Goal: Task Accomplishment & Management: Complete application form

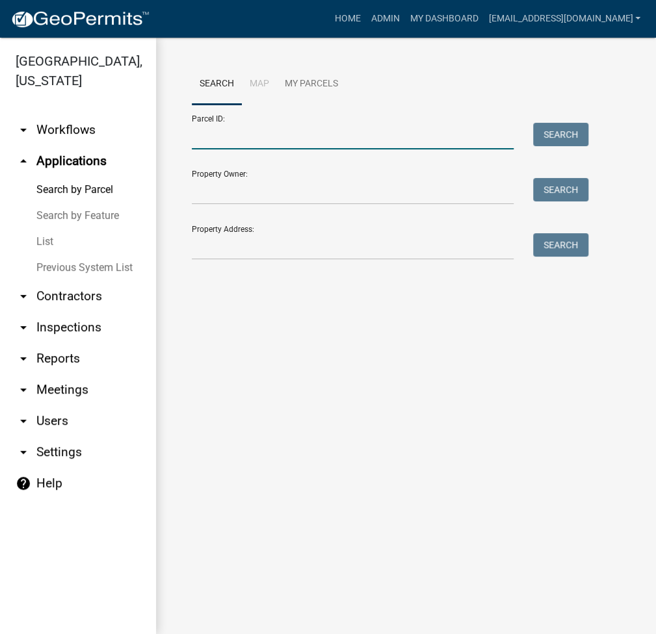
click at [292, 140] on input "Parcel ID:" at bounding box center [353, 136] width 322 height 27
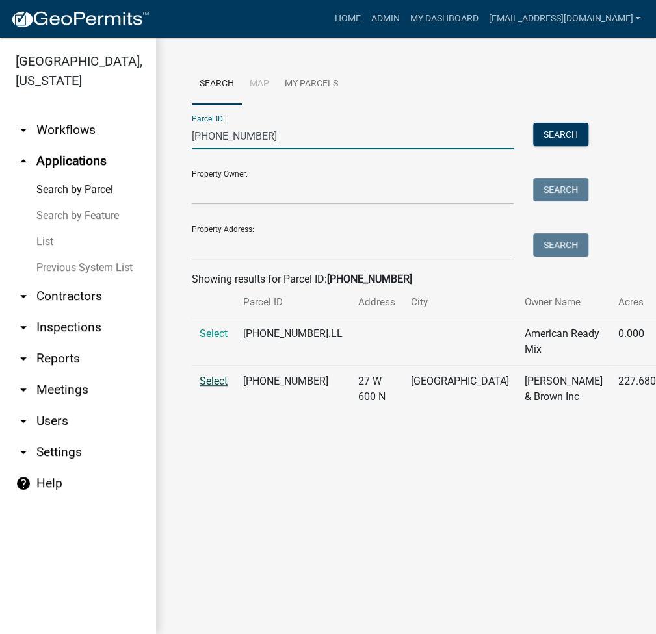
type input "[PHONE_NUMBER]"
click at [213, 387] on span "Select" at bounding box center [213, 381] width 28 height 12
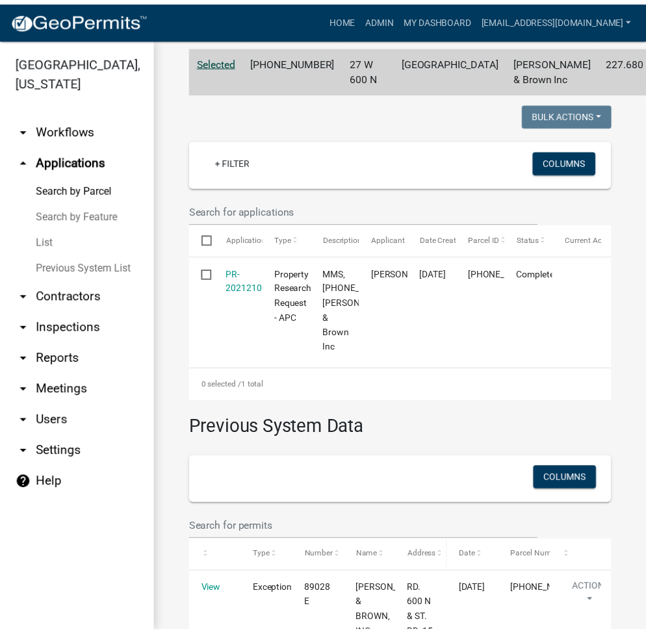
scroll to position [281, 0]
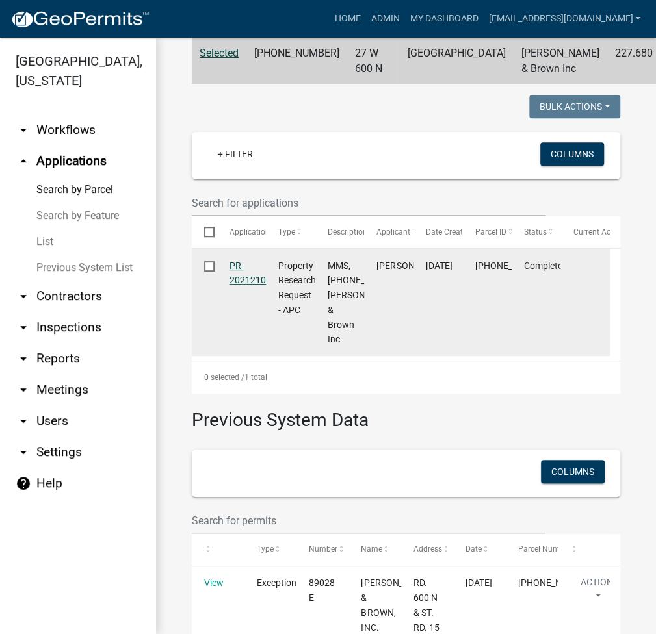
click at [245, 286] on link "PR-202121083" at bounding box center [252, 273] width 47 height 25
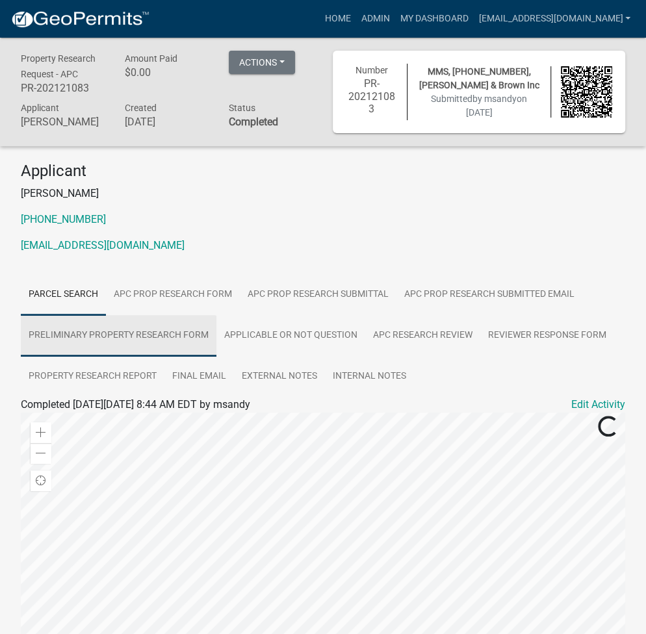
click at [196, 332] on link "Preliminary Property Research Form" at bounding box center [119, 336] width 196 height 42
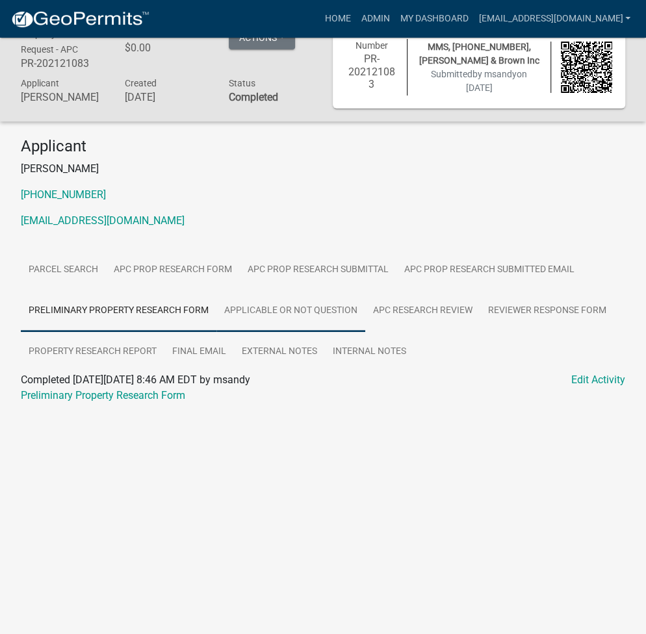
scroll to position [38, 0]
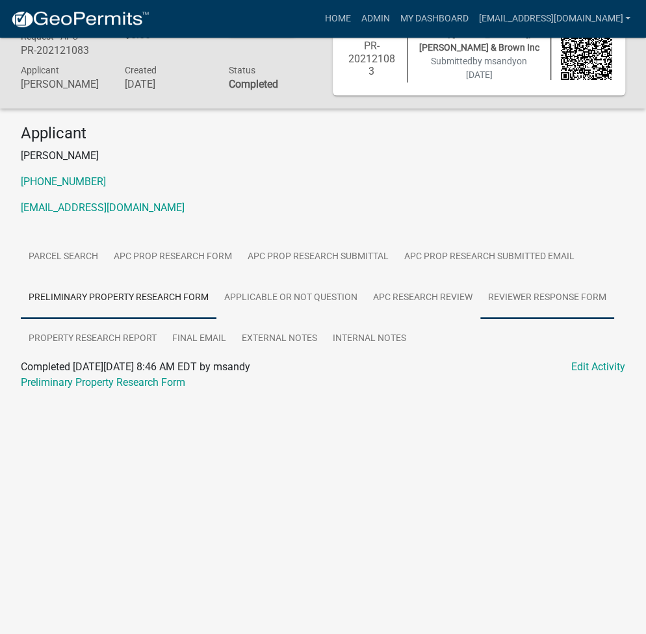
click at [536, 289] on link "Reviewer Response Form" at bounding box center [547, 298] width 134 height 42
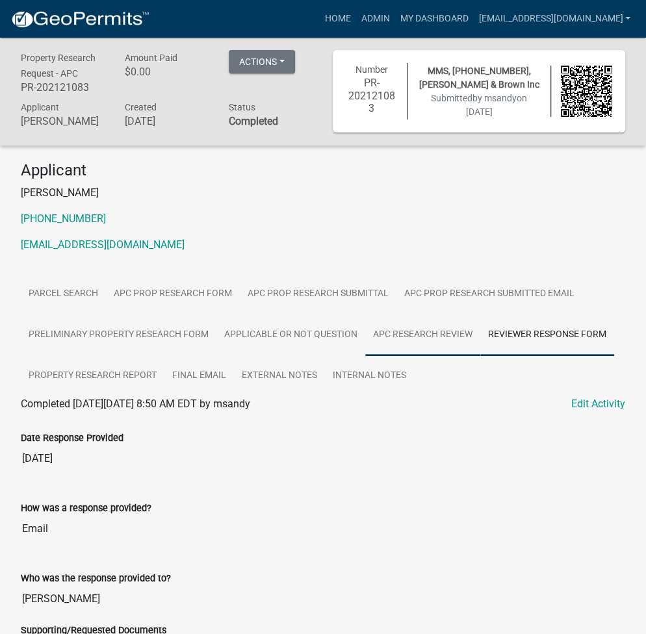
scroll to position [0, 0]
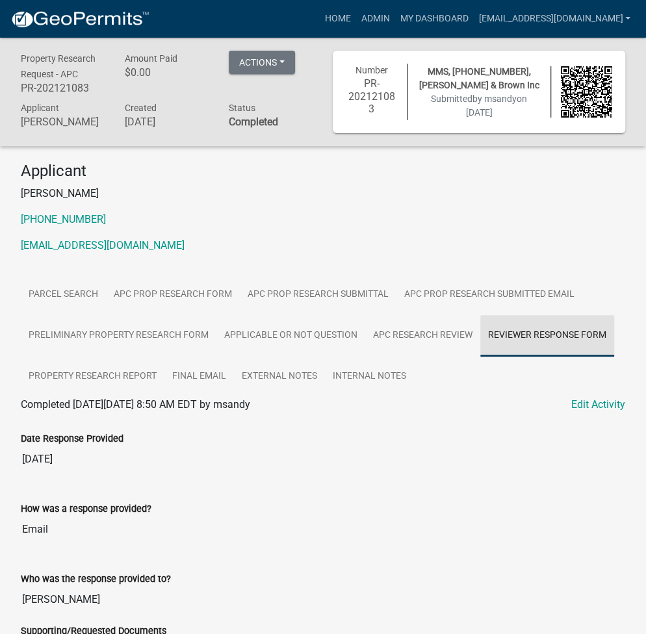
click at [583, 337] on link "Reviewer Response Form" at bounding box center [547, 336] width 134 height 42
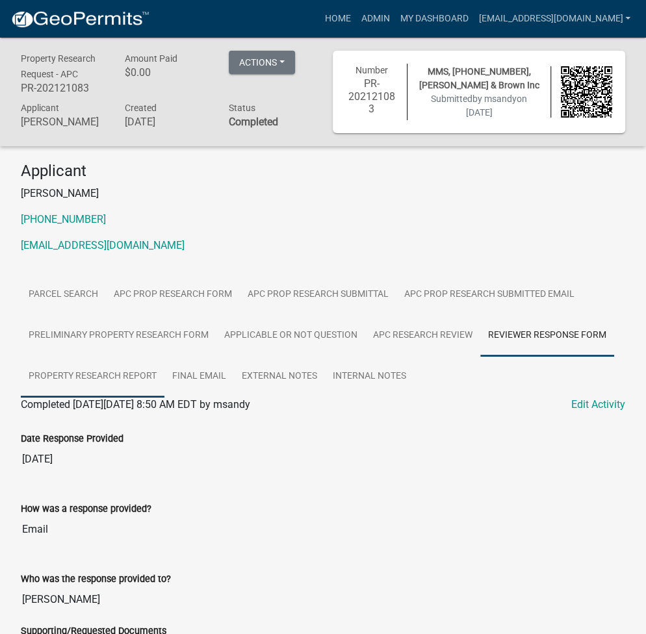
click at [91, 374] on link "Property Research Report" at bounding box center [93, 377] width 144 height 42
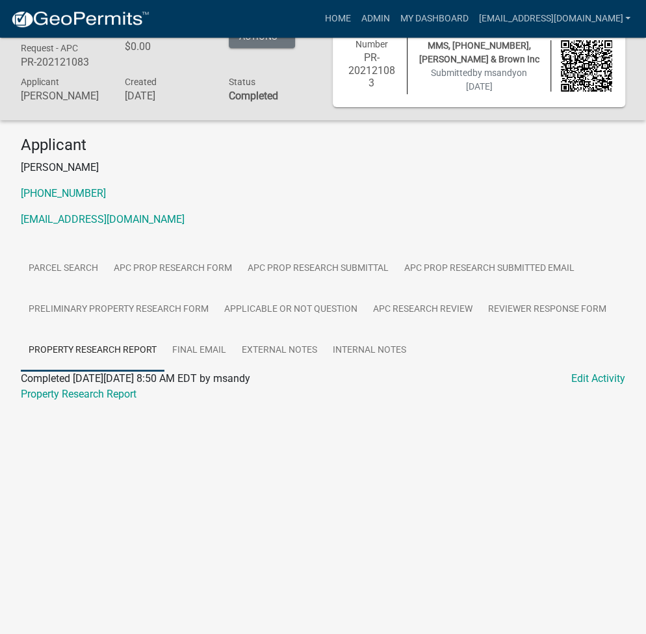
scroll to position [38, 0]
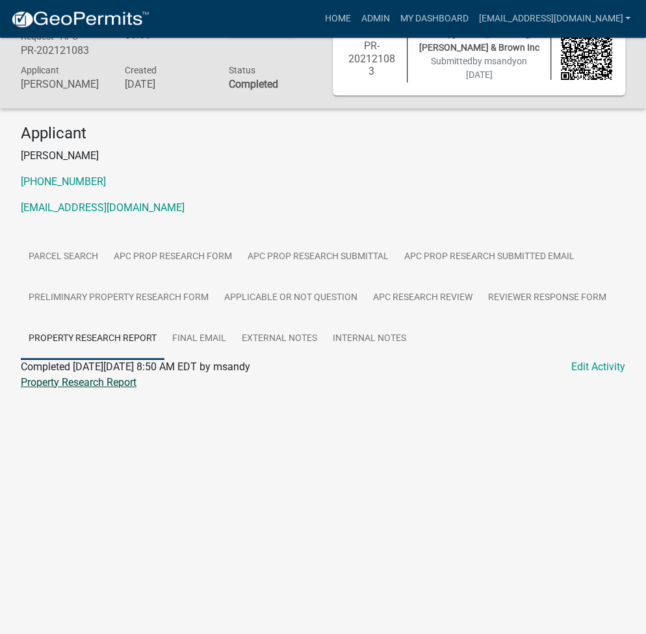
click at [91, 382] on link "Property Research Report" at bounding box center [79, 382] width 116 height 12
click at [394, 18] on link "Admin" at bounding box center [374, 18] width 39 height 25
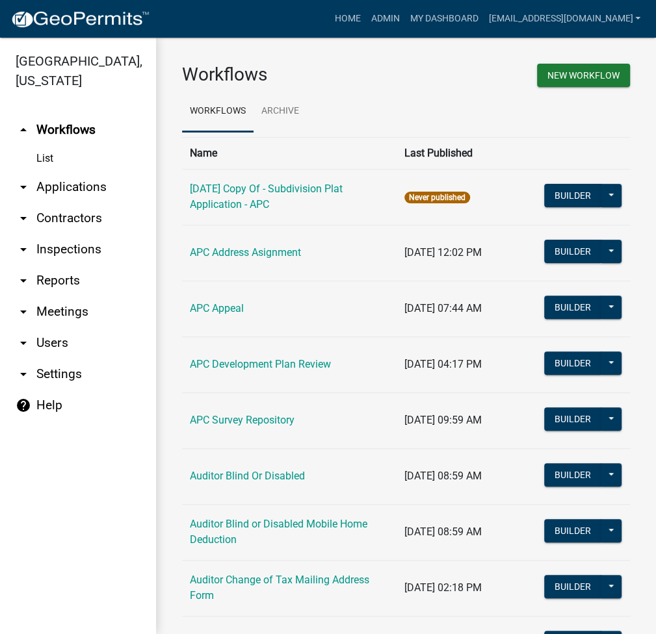
click at [86, 178] on link "arrow_drop_down Applications" at bounding box center [78, 187] width 156 height 31
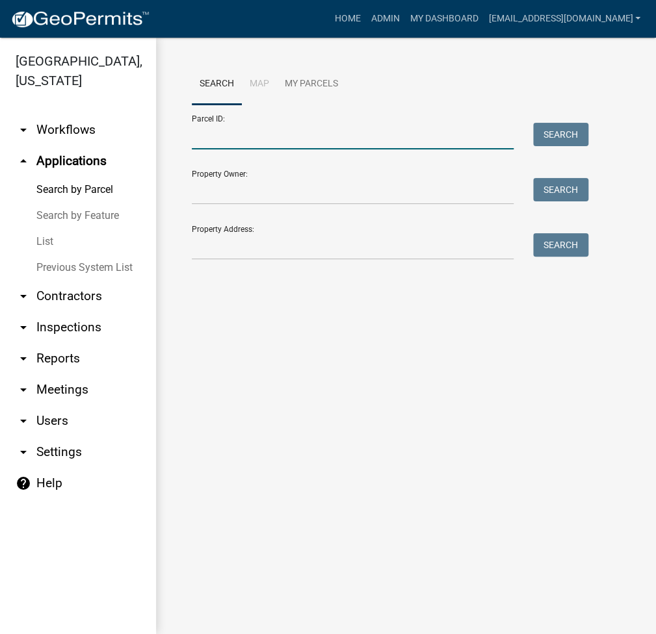
click at [257, 133] on input "Parcel ID:" at bounding box center [353, 136] width 322 height 27
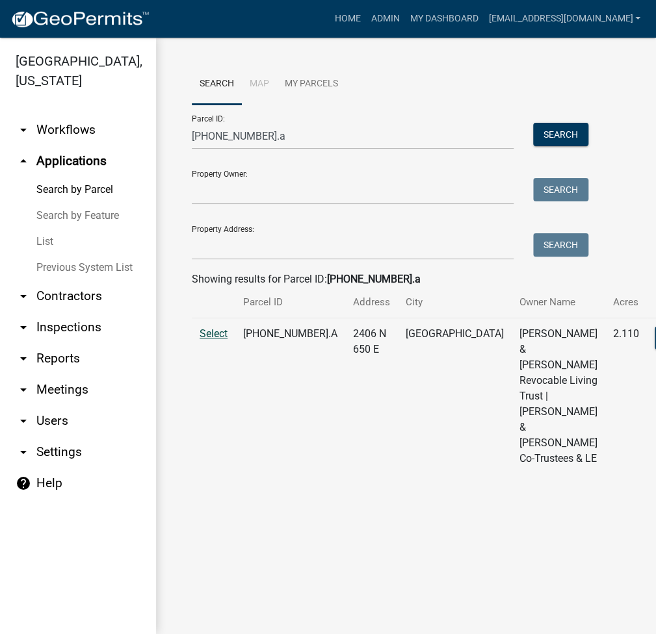
click at [219, 340] on span "Select" at bounding box center [213, 333] width 28 height 12
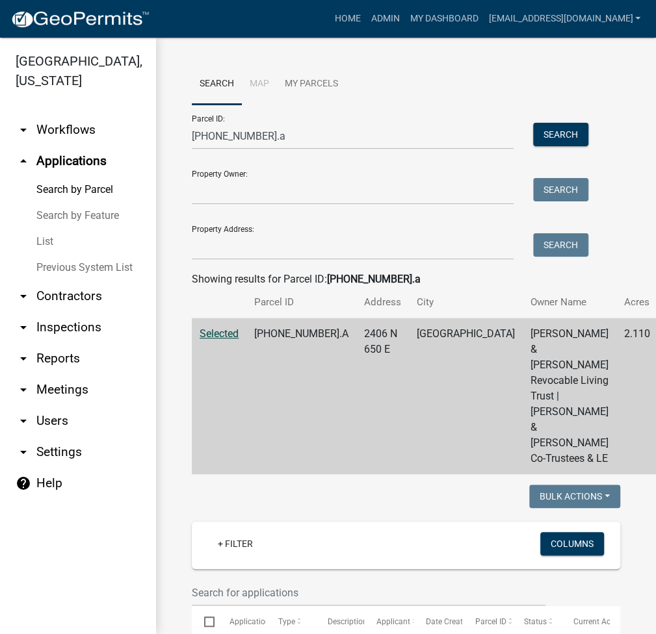
scroll to position [824, 0]
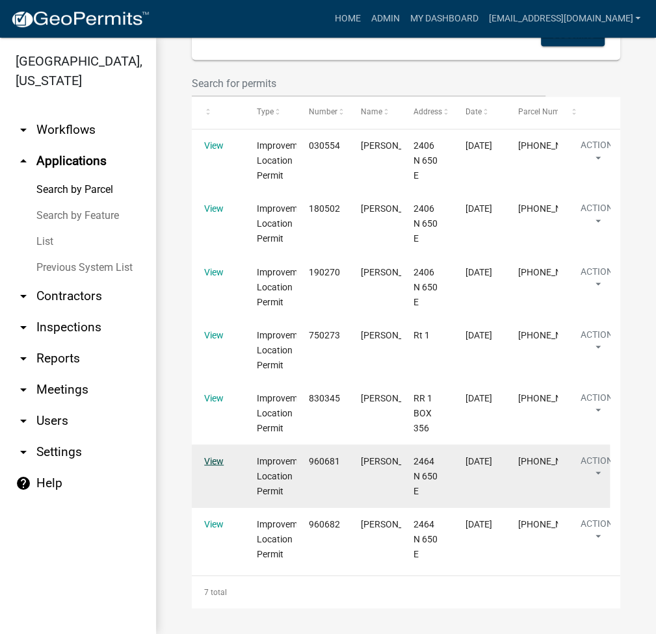
click at [219, 461] on link "View" at bounding box center [213, 460] width 19 height 10
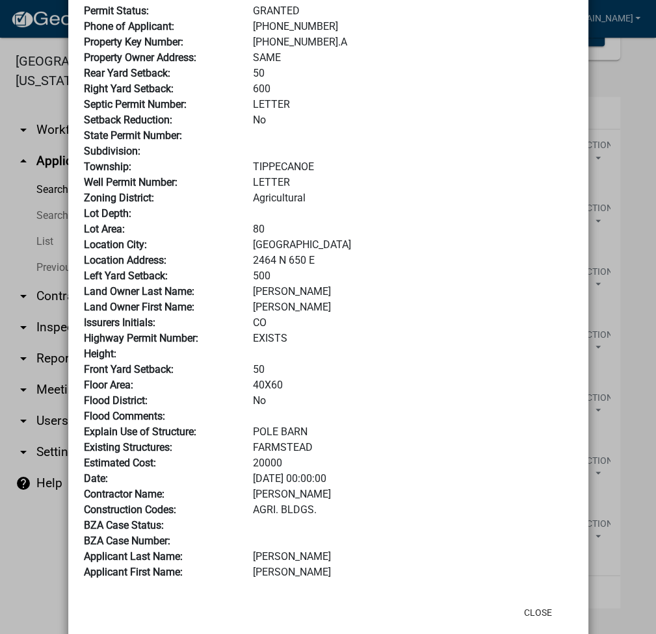
scroll to position [195, 0]
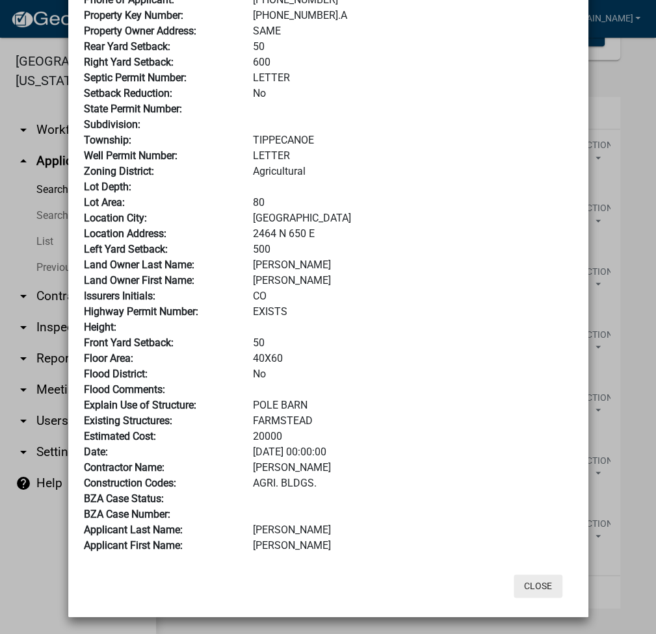
click at [522, 590] on button "Close" at bounding box center [537, 585] width 49 height 23
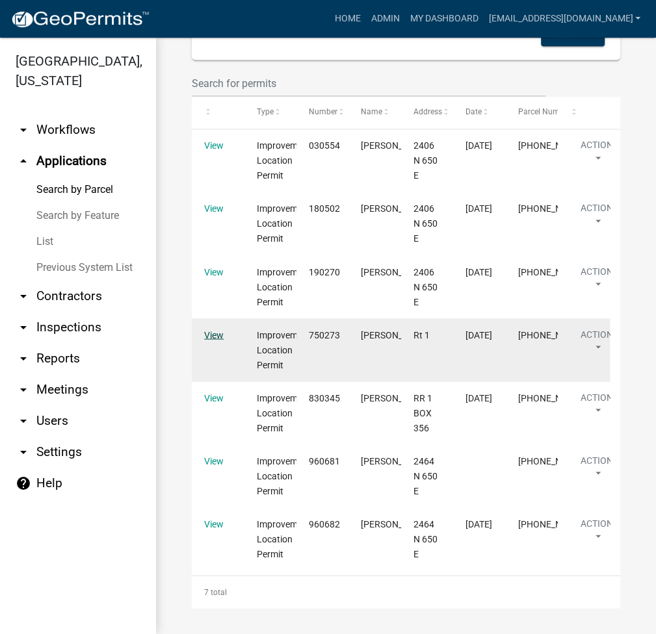
click at [210, 335] on link "View" at bounding box center [213, 334] width 19 height 10
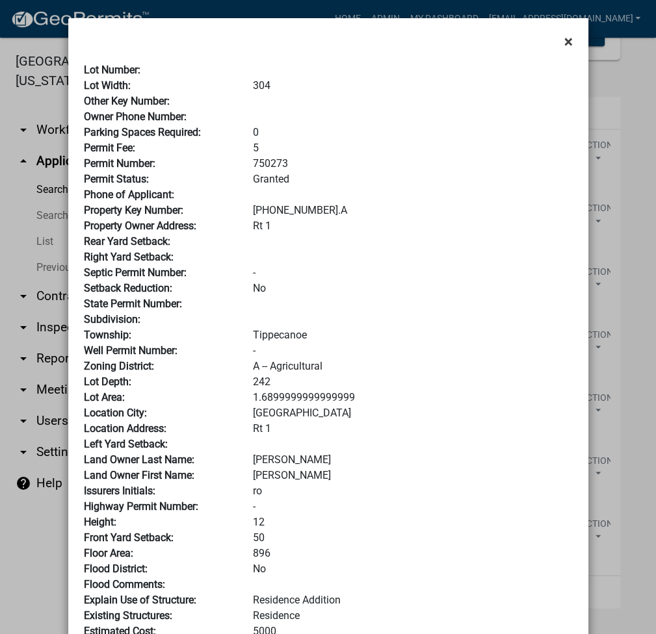
click at [566, 46] on span "×" at bounding box center [568, 41] width 8 height 18
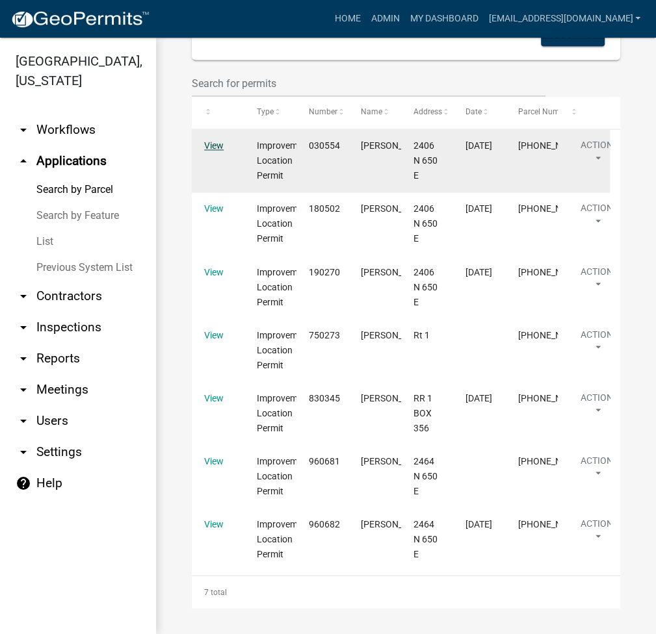
click at [219, 144] on link "View" at bounding box center [213, 145] width 19 height 10
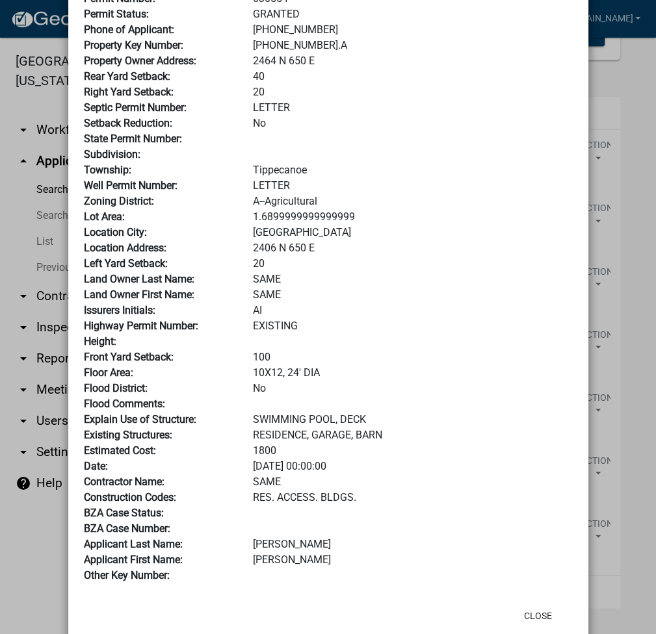
scroll to position [173, 0]
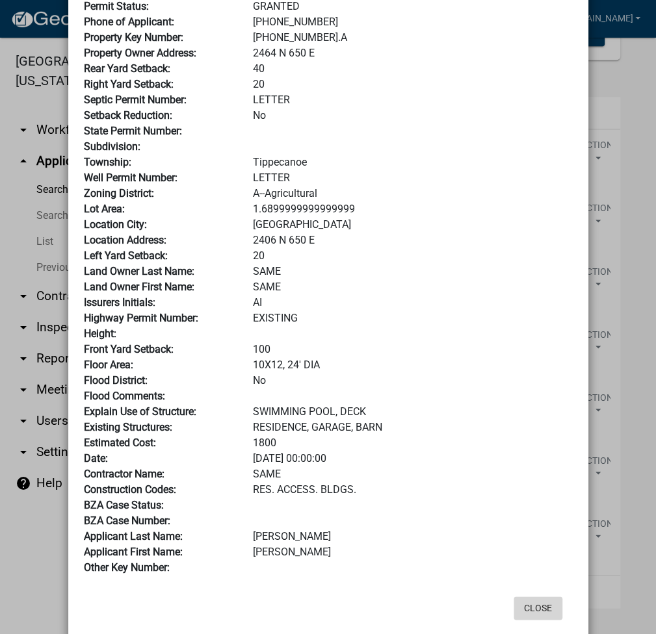
click at [539, 619] on button "Close" at bounding box center [537, 607] width 49 height 23
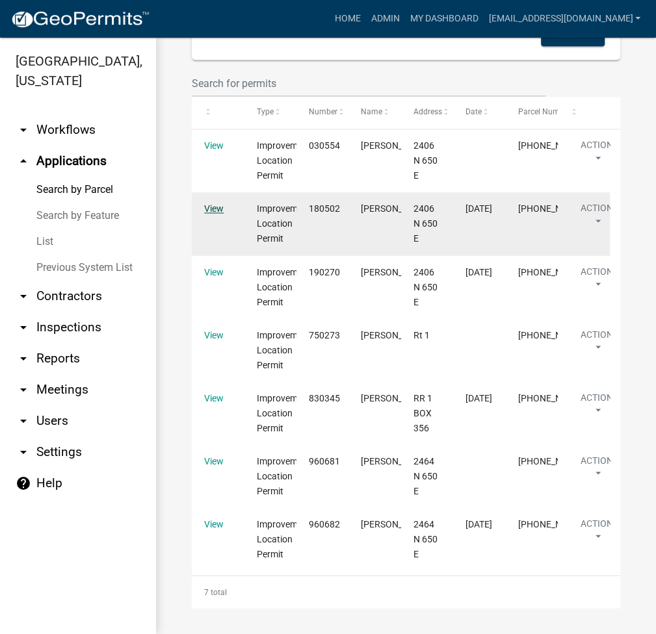
click at [224, 212] on link "View" at bounding box center [213, 208] width 19 height 10
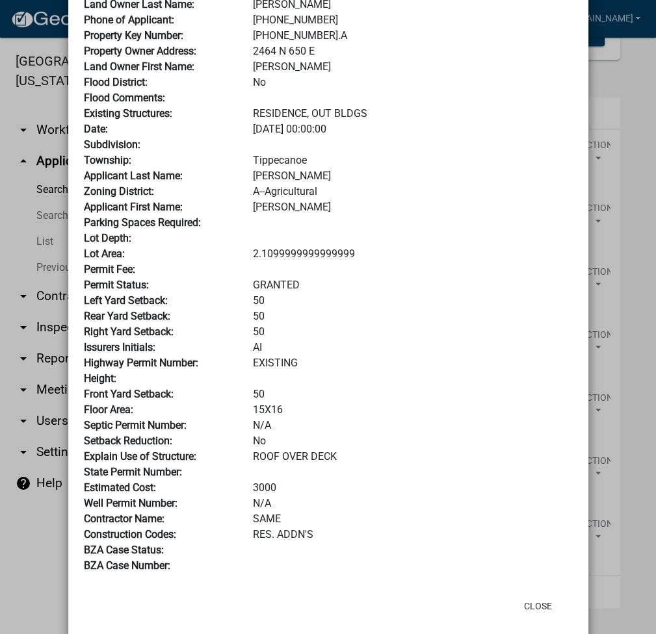
scroll to position [195, 0]
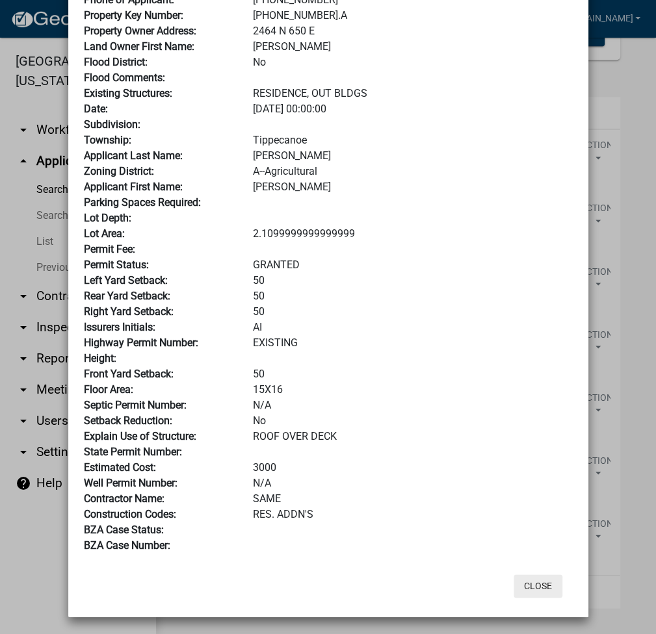
click at [528, 583] on button "Close" at bounding box center [537, 585] width 49 height 23
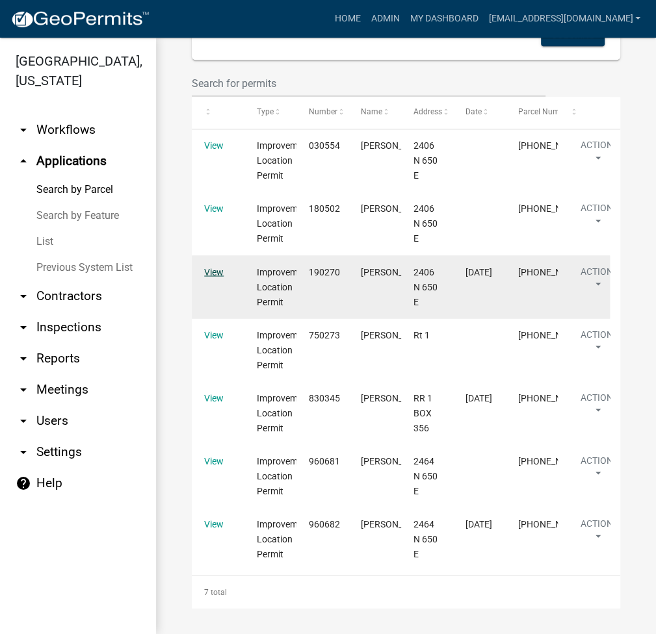
click at [224, 269] on link "View" at bounding box center [213, 271] width 19 height 10
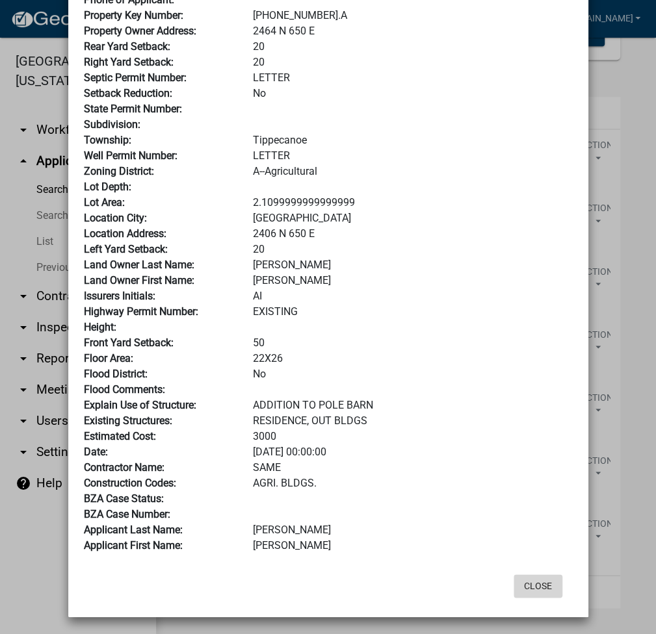
click at [526, 583] on button "Close" at bounding box center [537, 585] width 49 height 23
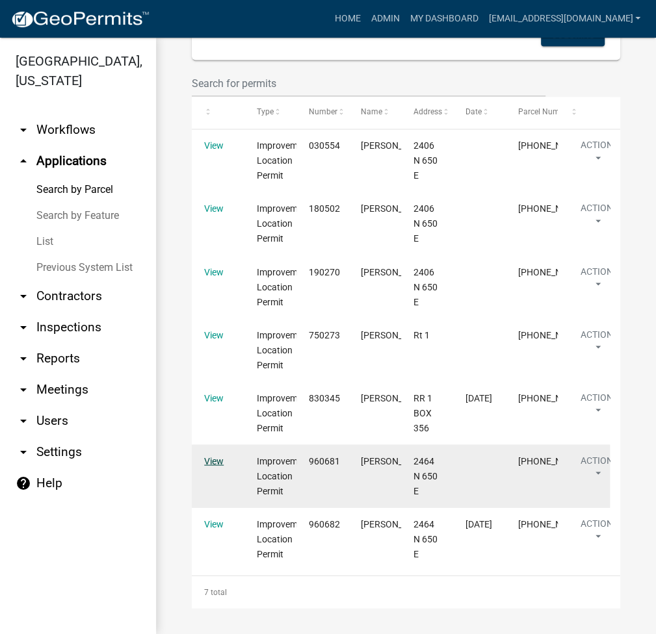
click at [218, 456] on link "View" at bounding box center [213, 460] width 19 height 10
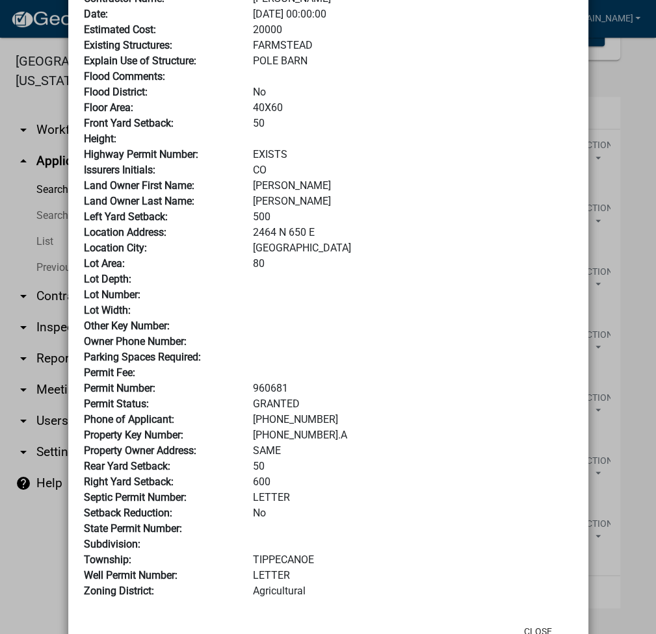
scroll to position [173, 0]
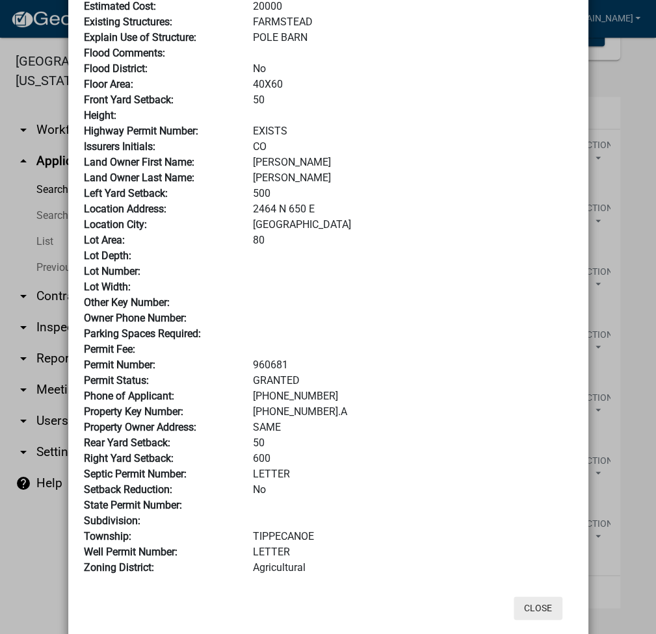
click at [524, 605] on button "Close" at bounding box center [537, 607] width 49 height 23
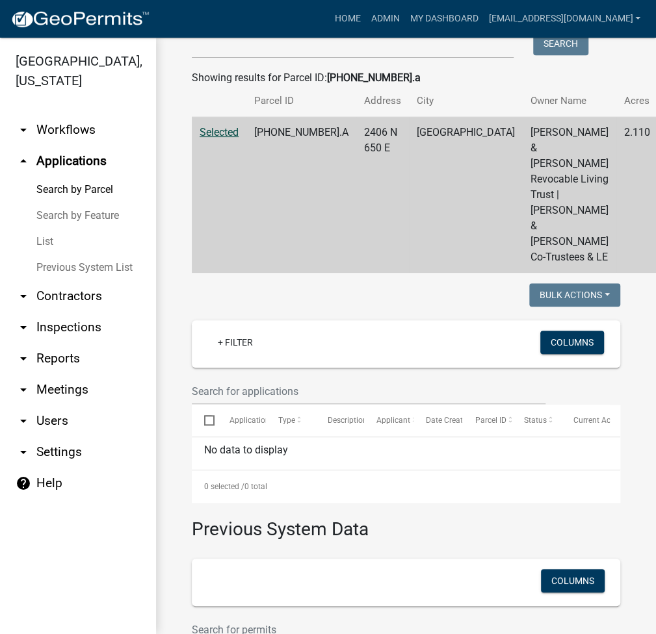
scroll to position [0, 0]
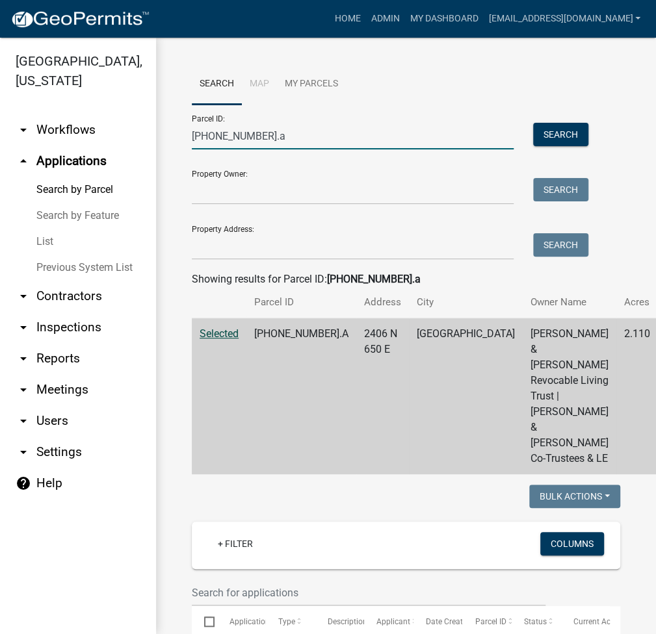
click at [268, 134] on input "[PHONE_NUMBER].a" at bounding box center [353, 136] width 322 height 27
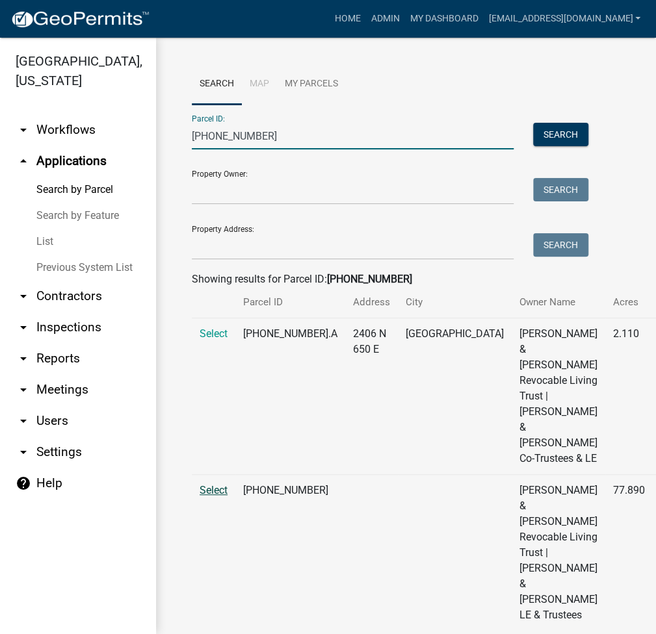
click at [216, 496] on span "Select" at bounding box center [213, 490] width 28 height 12
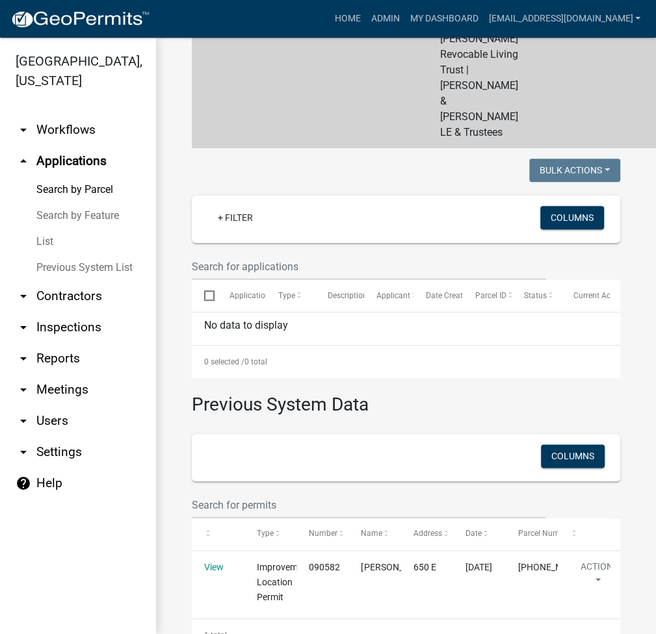
scroll to position [368, 0]
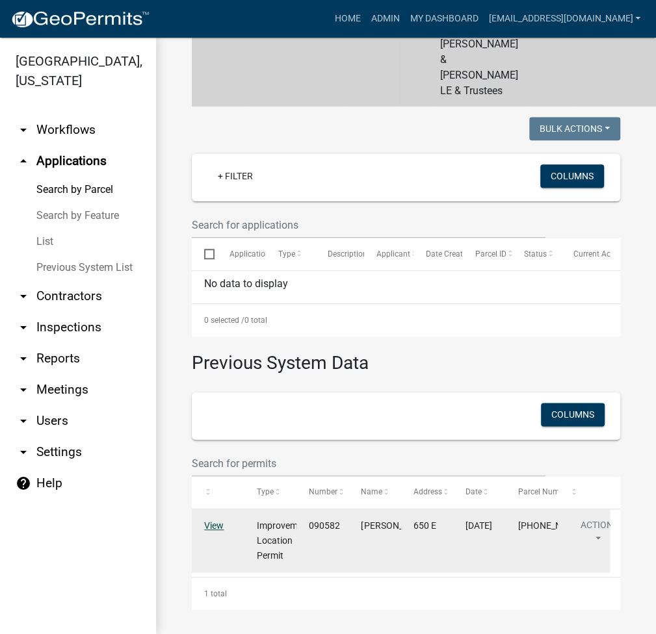
click at [214, 526] on link "View" at bounding box center [213, 525] width 19 height 10
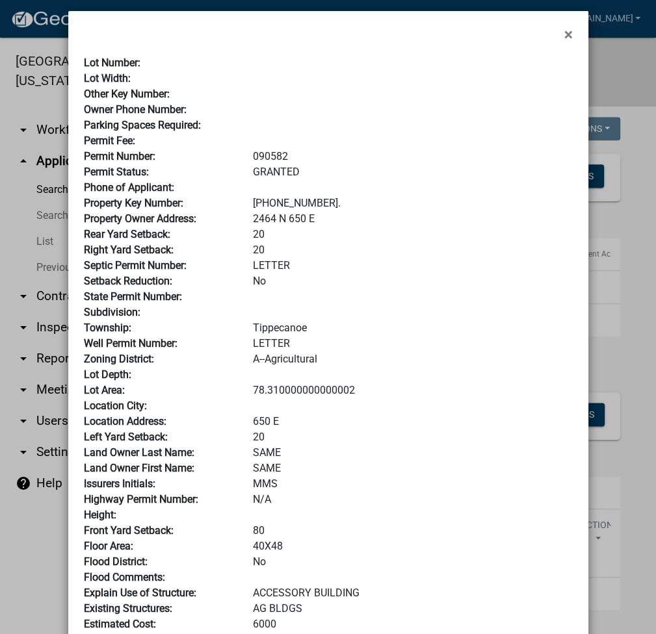
scroll to position [0, 0]
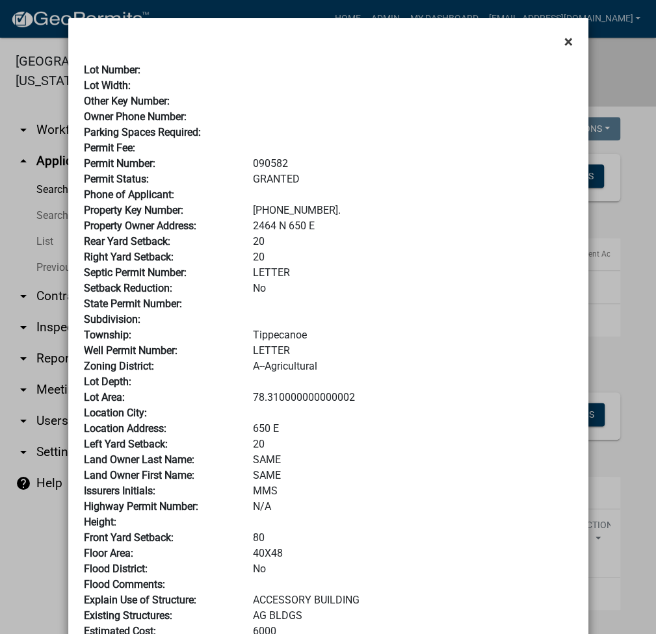
click at [568, 38] on button "×" at bounding box center [568, 41] width 29 height 36
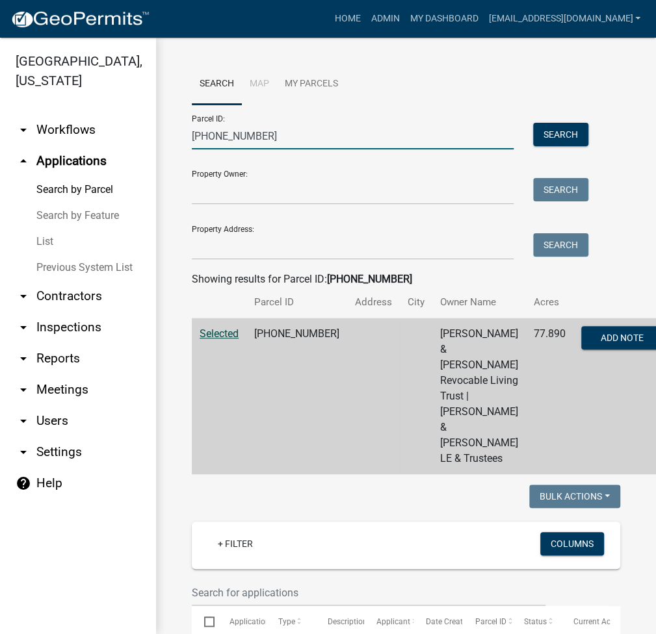
click at [276, 128] on input "[PHONE_NUMBER]" at bounding box center [353, 136] width 322 height 27
click at [276, 127] on input "[PHONE_NUMBER]" at bounding box center [353, 136] width 322 height 27
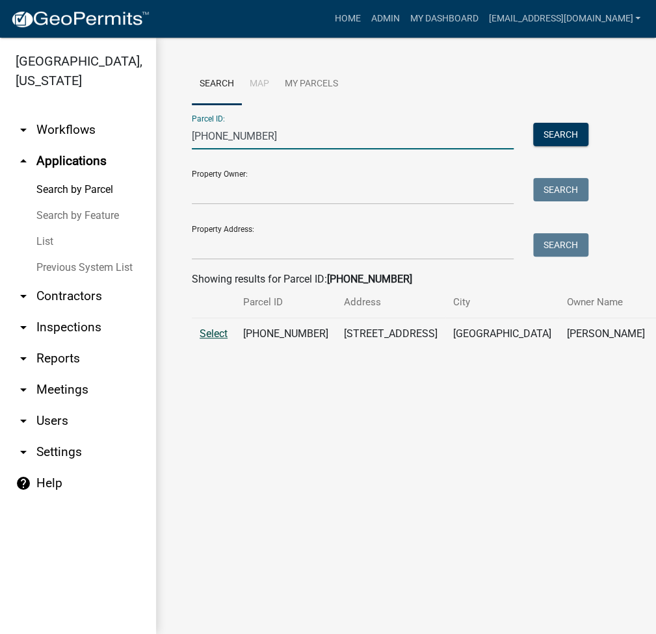
type input "[PHONE_NUMBER]"
click at [220, 340] on span "Select" at bounding box center [213, 333] width 28 height 12
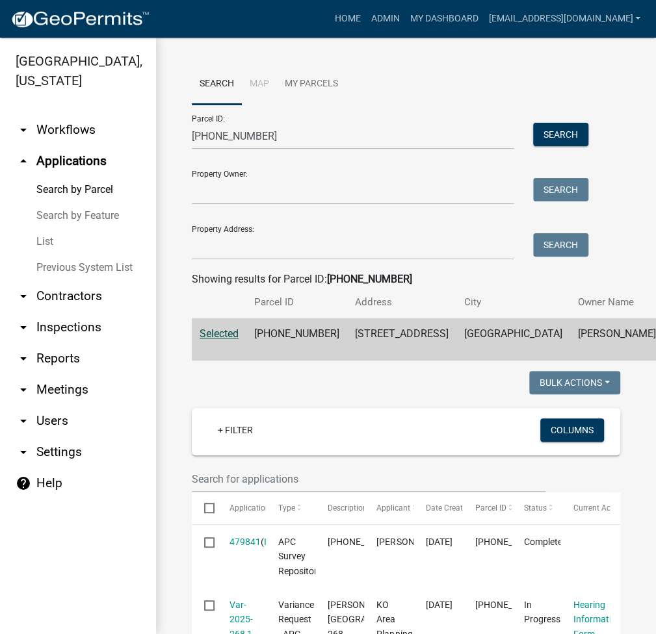
scroll to position [346, 0]
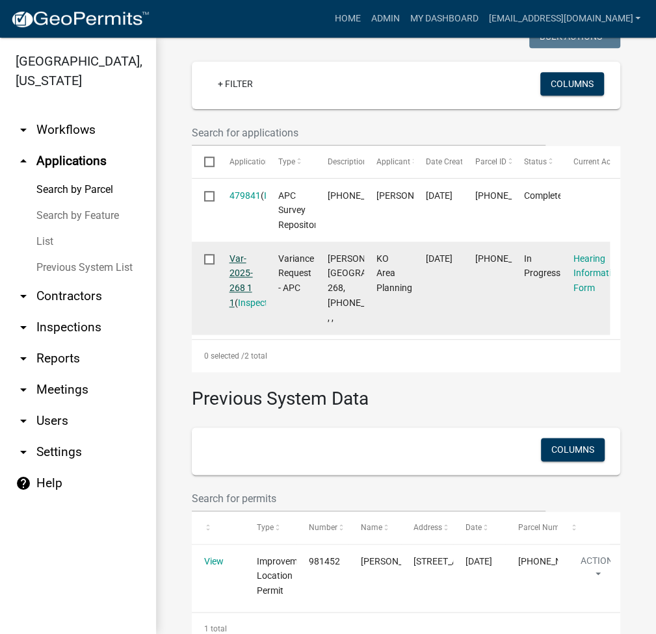
click at [242, 305] on link "Var-2025-268 1 1" at bounding box center [240, 280] width 23 height 55
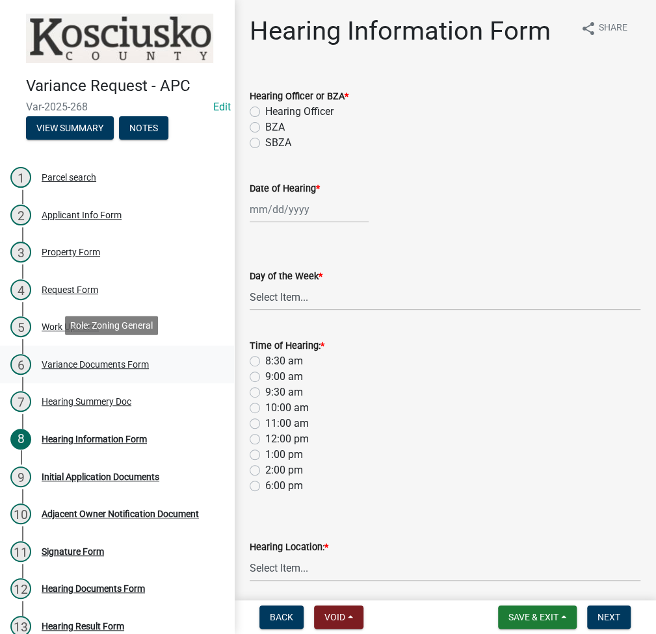
click at [110, 361] on div "Variance Documents Form" at bounding box center [95, 364] width 107 height 9
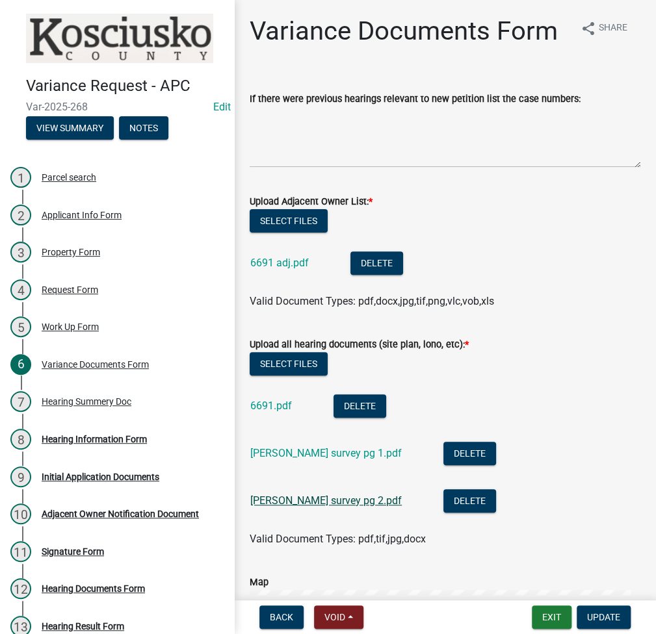
click at [294, 502] on link "[PERSON_NAME] survey pg 2.pdf" at bounding box center [325, 500] width 151 height 12
click at [289, 447] on link "[PERSON_NAME] survey pg 1.pdf" at bounding box center [325, 453] width 151 height 12
click at [79, 288] on div "Request Form" at bounding box center [70, 289] width 57 height 9
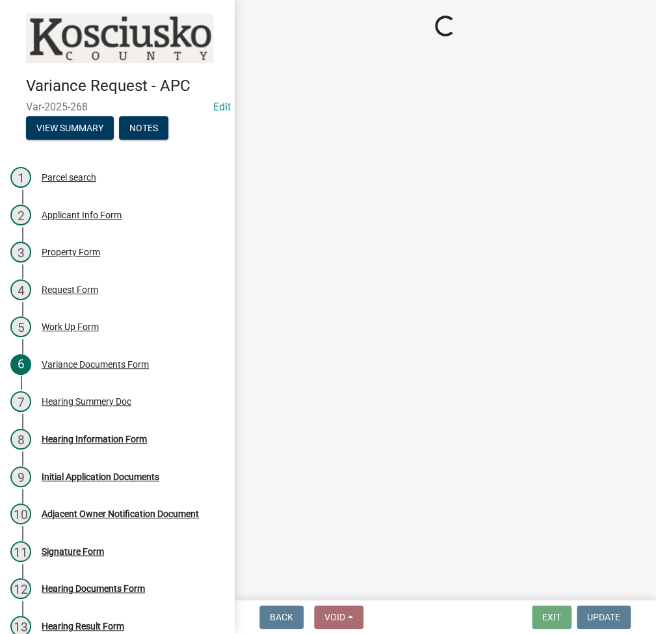
select select "77eb12f8-2a64-4a31-bfec-9b00716b2165"
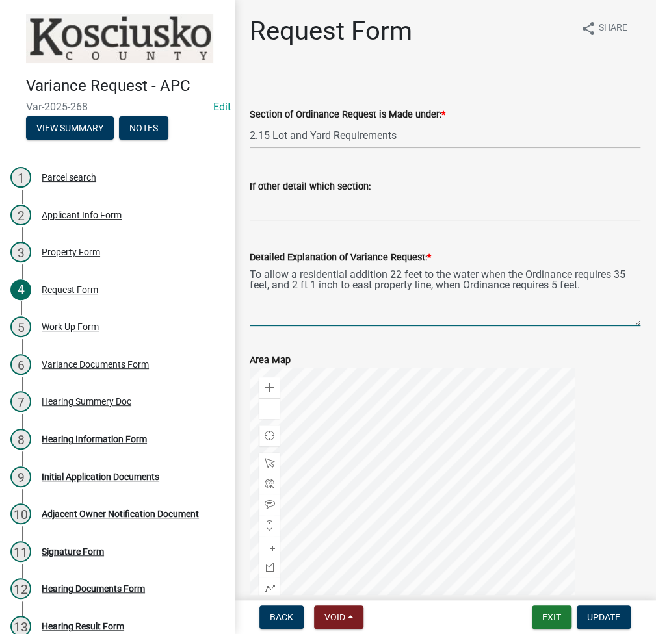
click at [396, 275] on textarea "To allow a residential addition 22 feet to the water when the Ordinance require…" at bounding box center [445, 295] width 391 height 61
click at [399, 277] on textarea "To allow a residential addition 2.2 feet to the water when the Ordinance requir…" at bounding box center [445, 295] width 391 height 61
click at [313, 285] on textarea "To allow a residential addition 20.6 feet to the water when the Ordinance requi…" at bounding box center [445, 295] width 391 height 61
click at [298, 285] on textarea "To allow a residential addition 20.6 feet to the water when the Ordinance requi…" at bounding box center [445, 295] width 391 height 61
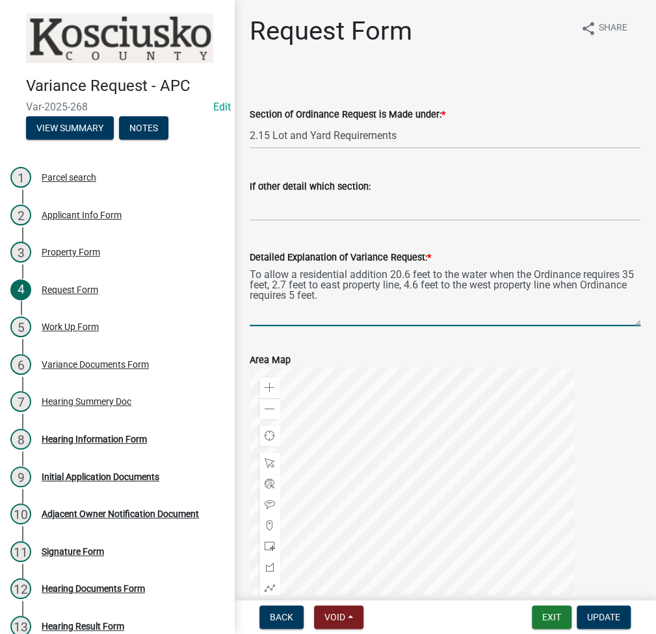
click at [560, 314] on textarea "To allow a residential addition 20.6 feet to the water when the Ordinance requi…" at bounding box center [445, 295] width 391 height 61
type textarea "To allow a residential addition 20.6 feet to the water when the Ordinance requi…"
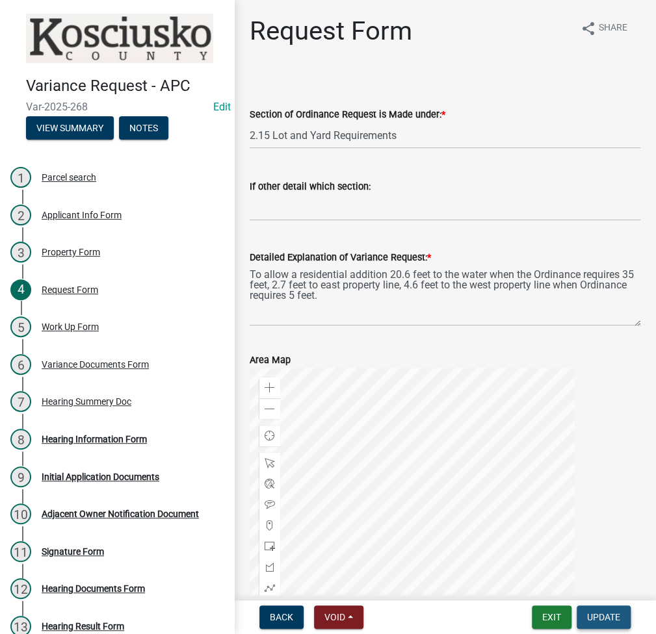
click at [615, 603] on nav "Back Void Withdraw Lock Expire Void Exit Update" at bounding box center [445, 617] width 422 height 34
click at [604, 615] on span "Update" at bounding box center [603, 617] width 33 height 10
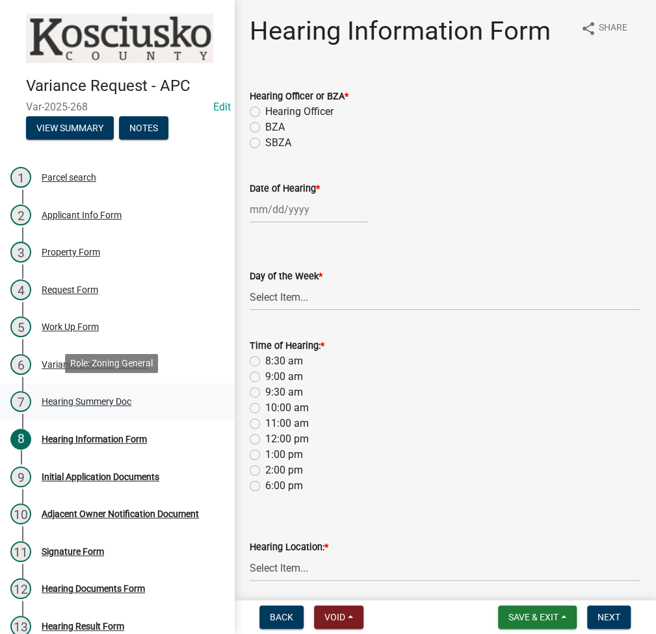
click at [99, 397] on div "Hearing Summery Doc" at bounding box center [87, 401] width 90 height 9
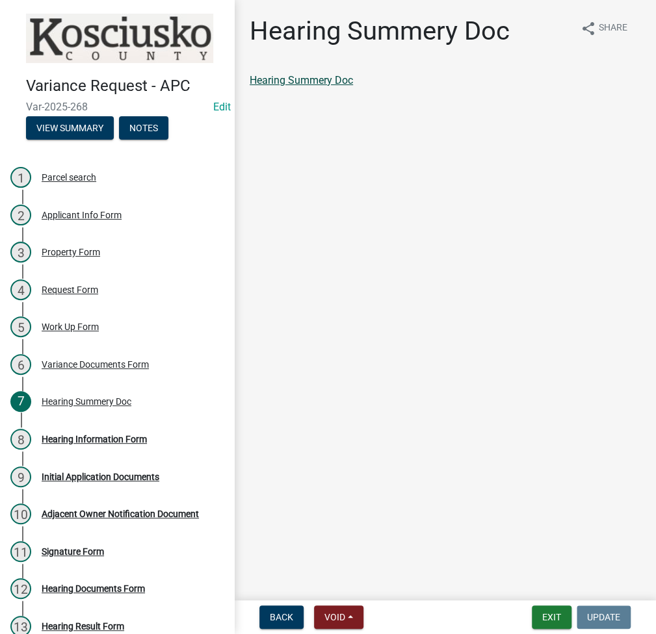
click at [330, 80] on link "Hearing Summery Doc" at bounding box center [301, 80] width 103 height 12
click at [602, 630] on nav "Back Void Withdraw Lock Expire Void Exit Update" at bounding box center [445, 617] width 422 height 34
click at [62, 435] on div "Hearing Information Form" at bounding box center [94, 439] width 105 height 9
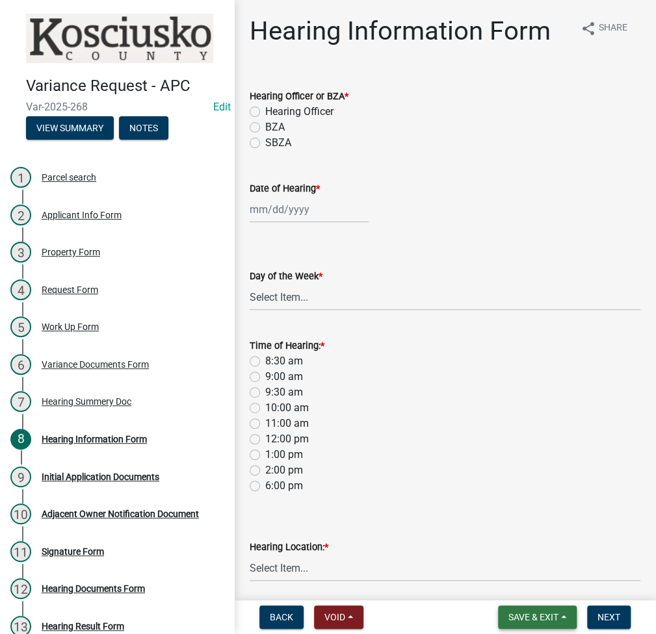
click at [509, 618] on span "Save & Exit" at bounding box center [533, 617] width 50 height 10
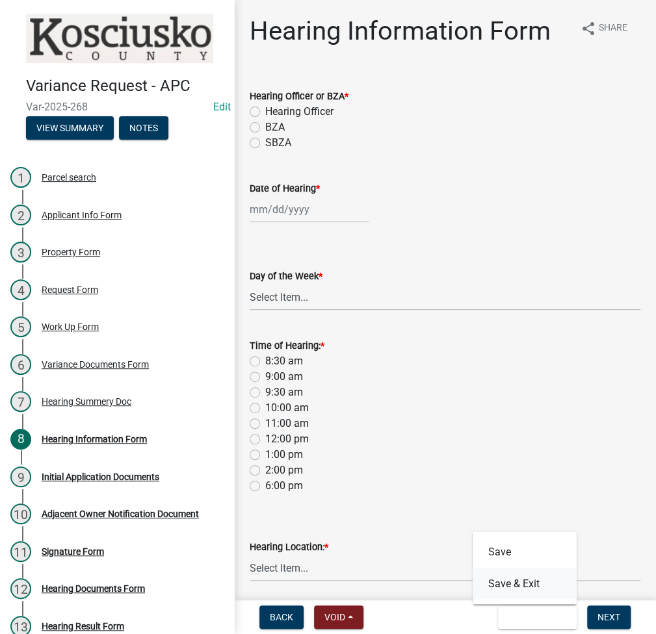
click at [517, 582] on button "Save & Exit" at bounding box center [524, 583] width 104 height 31
